Goal: Navigation & Orientation: Find specific page/section

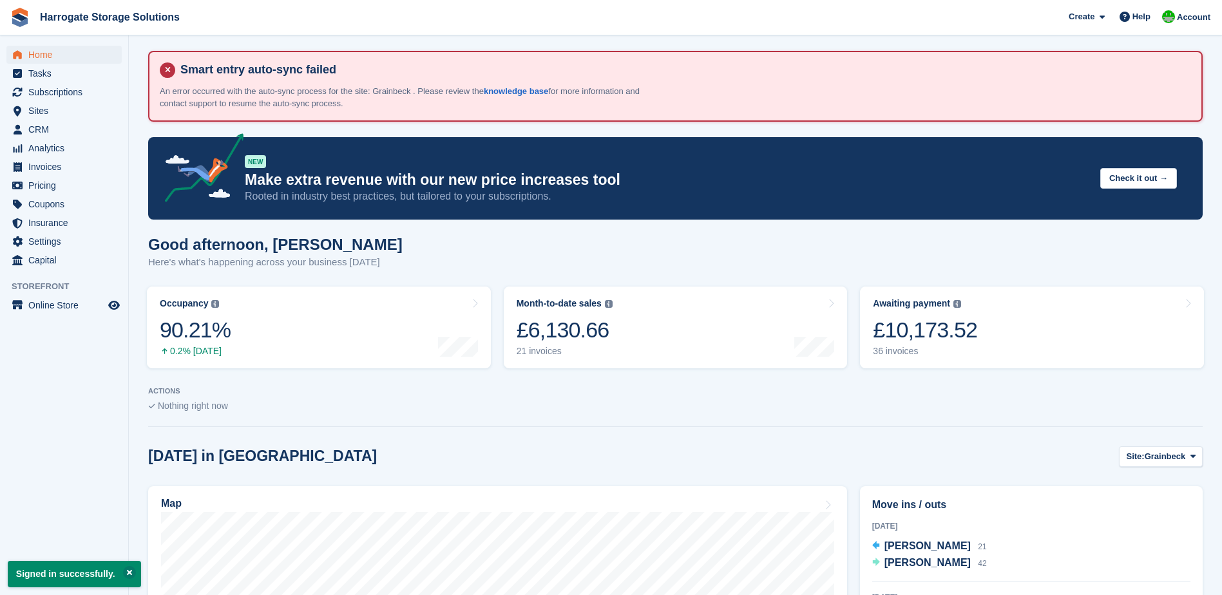
scroll to position [258, 0]
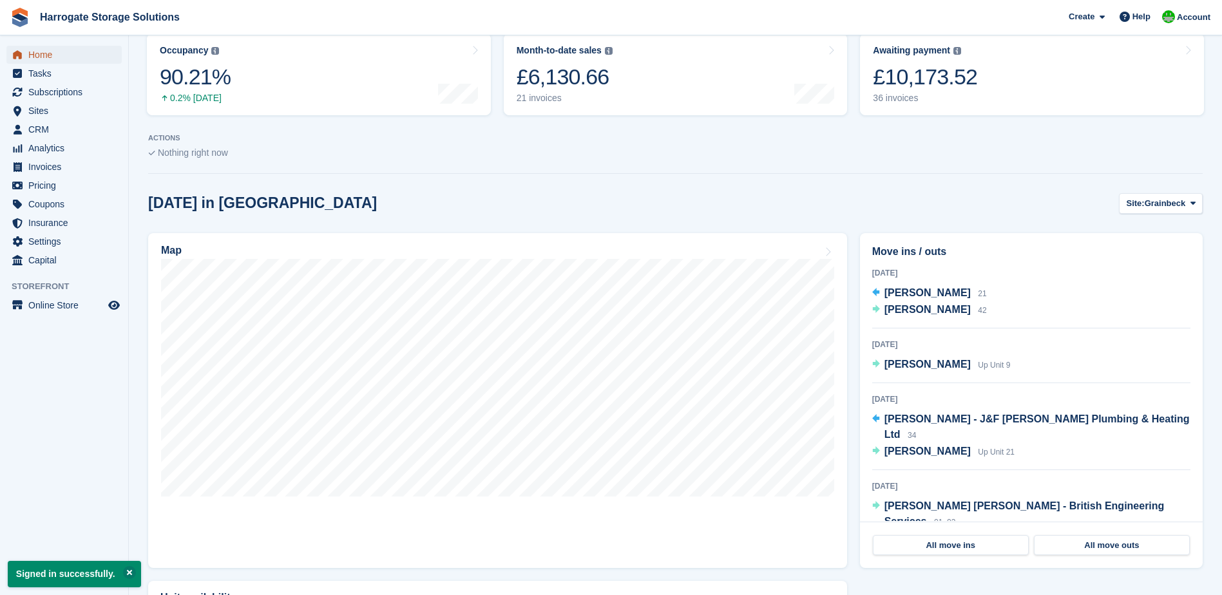
click at [46, 52] on span "Home" at bounding box center [66, 55] width 77 height 18
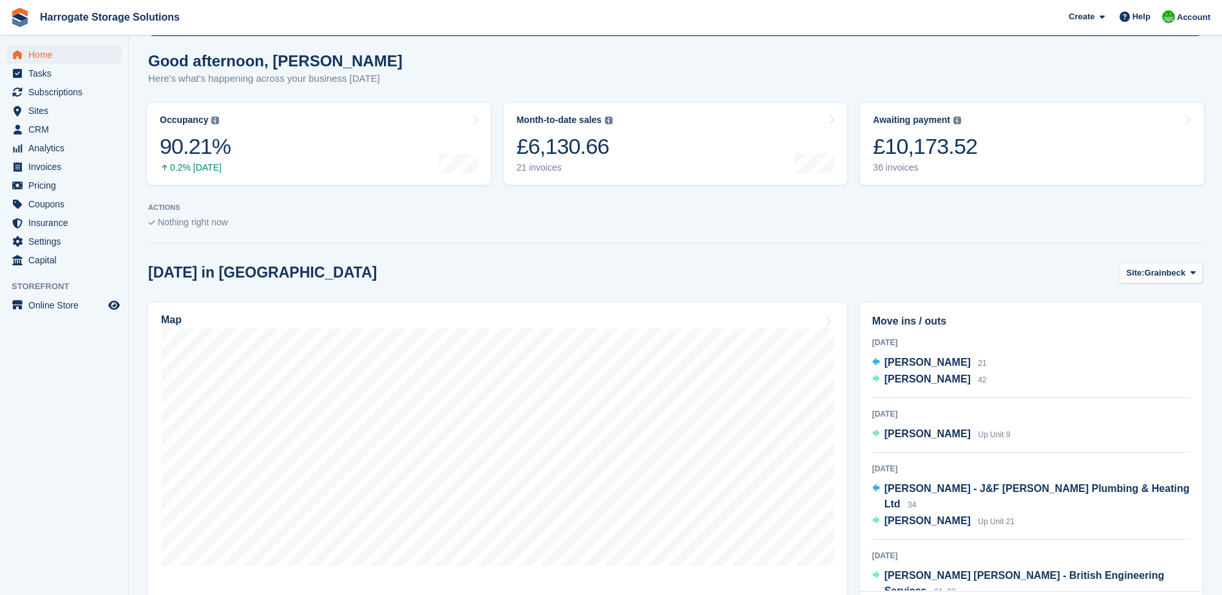
scroll to position [193, 0]
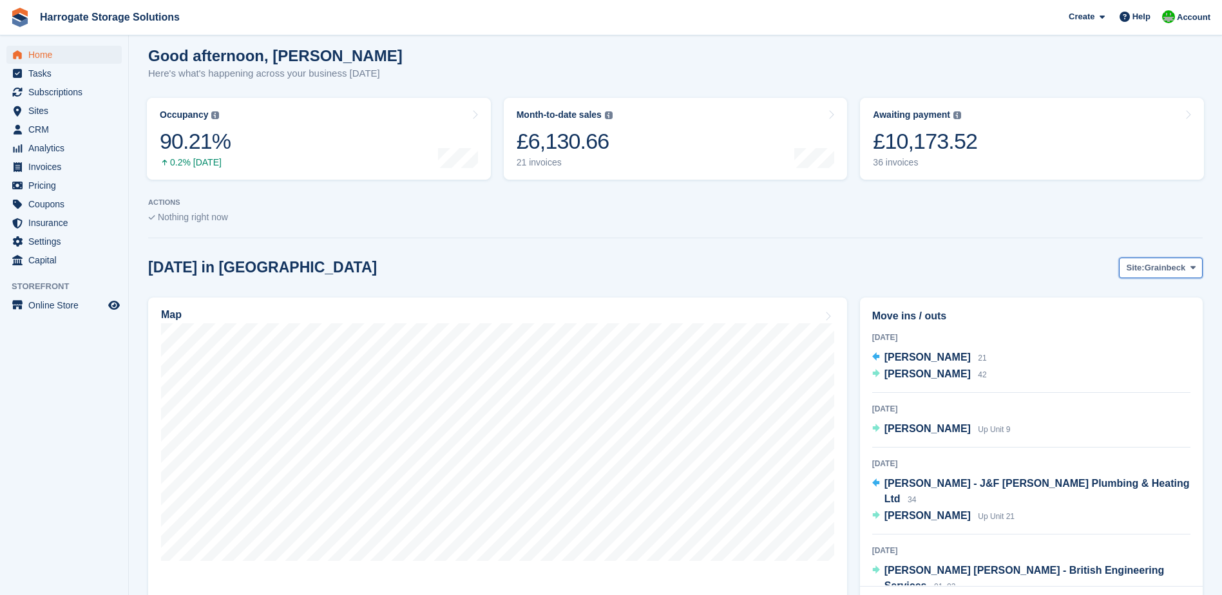
click at [1169, 260] on button "Site: Grainbeck" at bounding box center [1161, 268] width 84 height 21
click at [1130, 322] on link "Mornington" at bounding box center [1141, 321] width 112 height 23
